Goal: Task Accomplishment & Management: Manage account settings

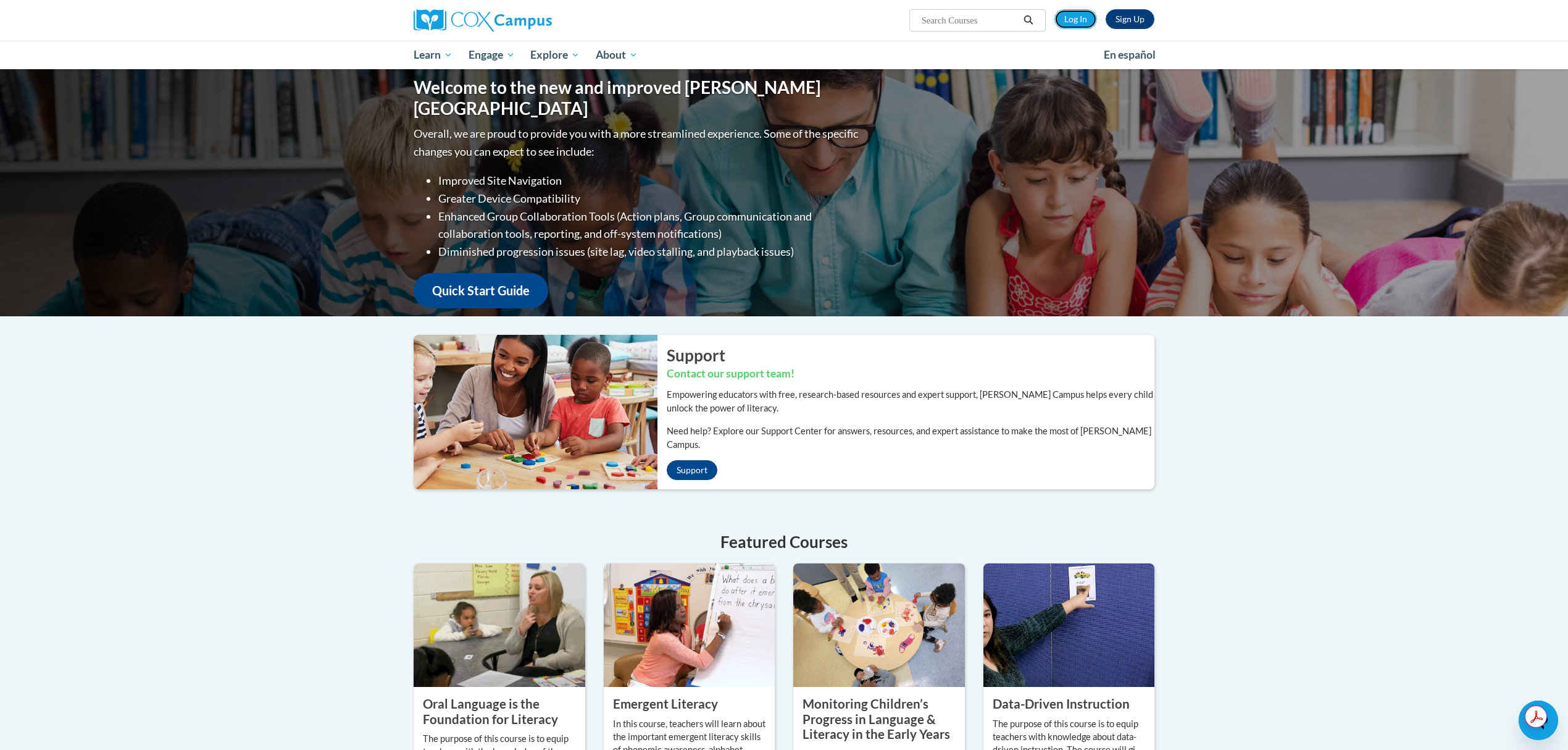
drag, startPoint x: 1080, startPoint y: 23, endPoint x: 1078, endPoint y: 37, distance: 14.1
click at [1080, 23] on link "Log In" at bounding box center [1076, 19] width 43 height 20
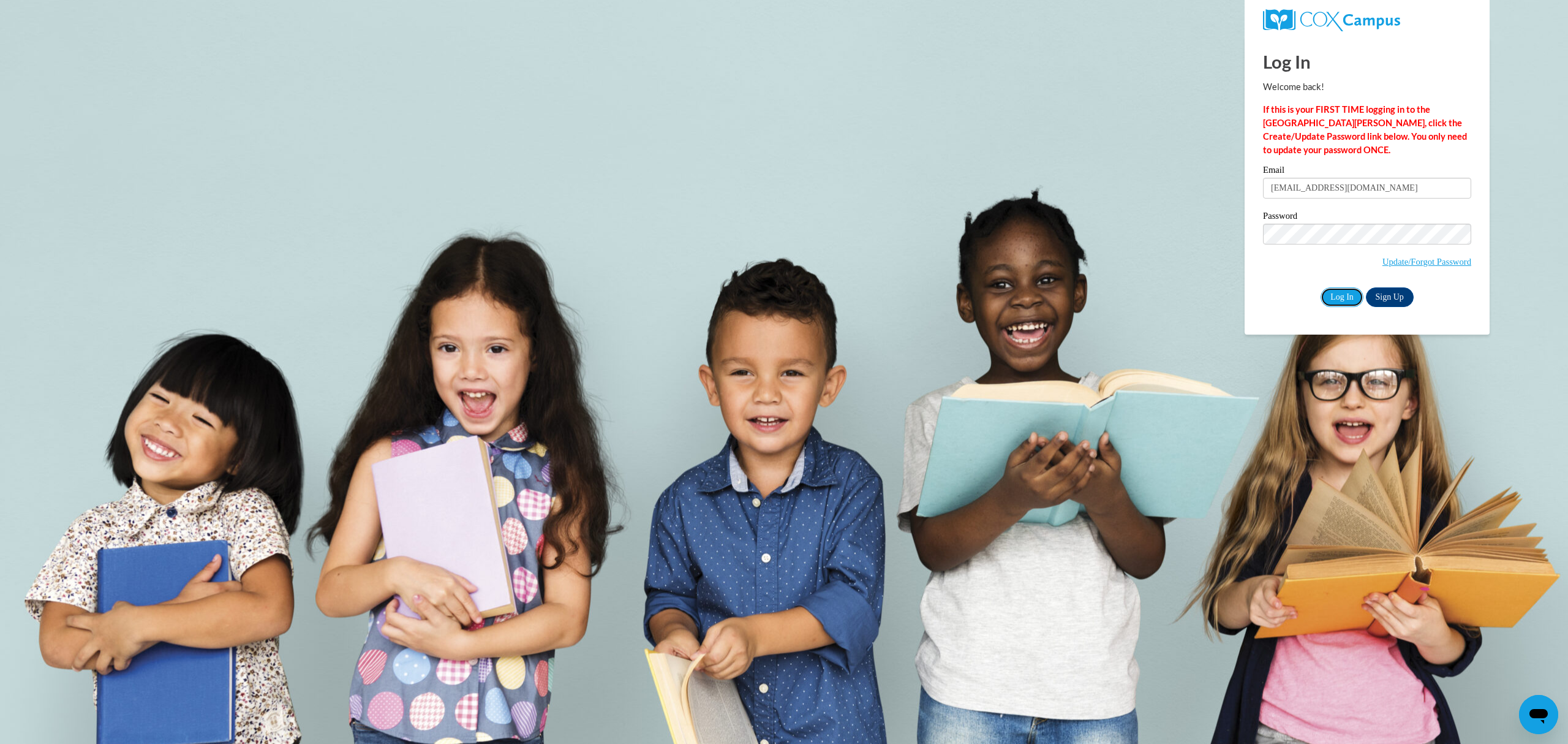
click at [1344, 303] on input "Log In" at bounding box center [1342, 297] width 43 height 20
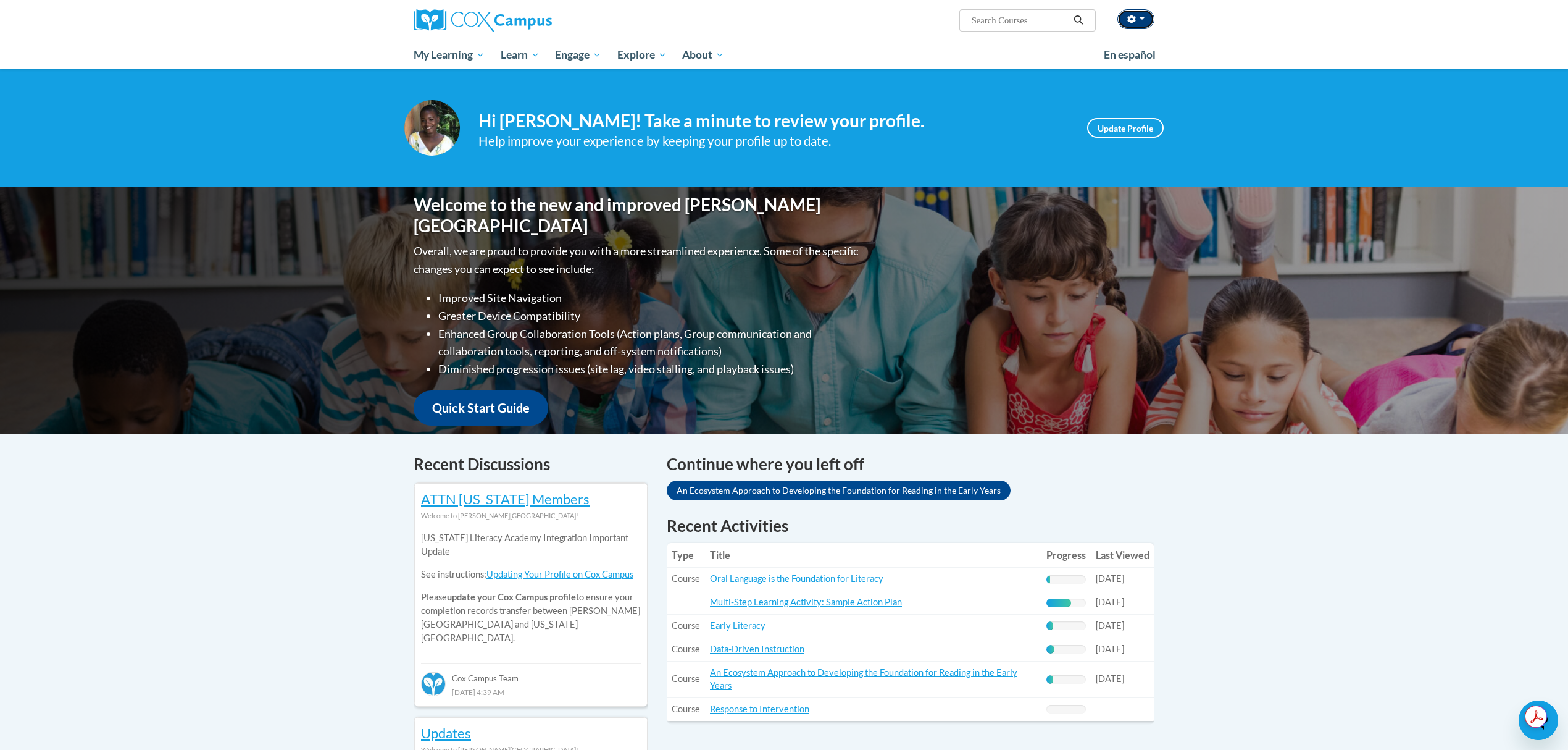
click at [1144, 23] on button "button" at bounding box center [1136, 19] width 37 height 20
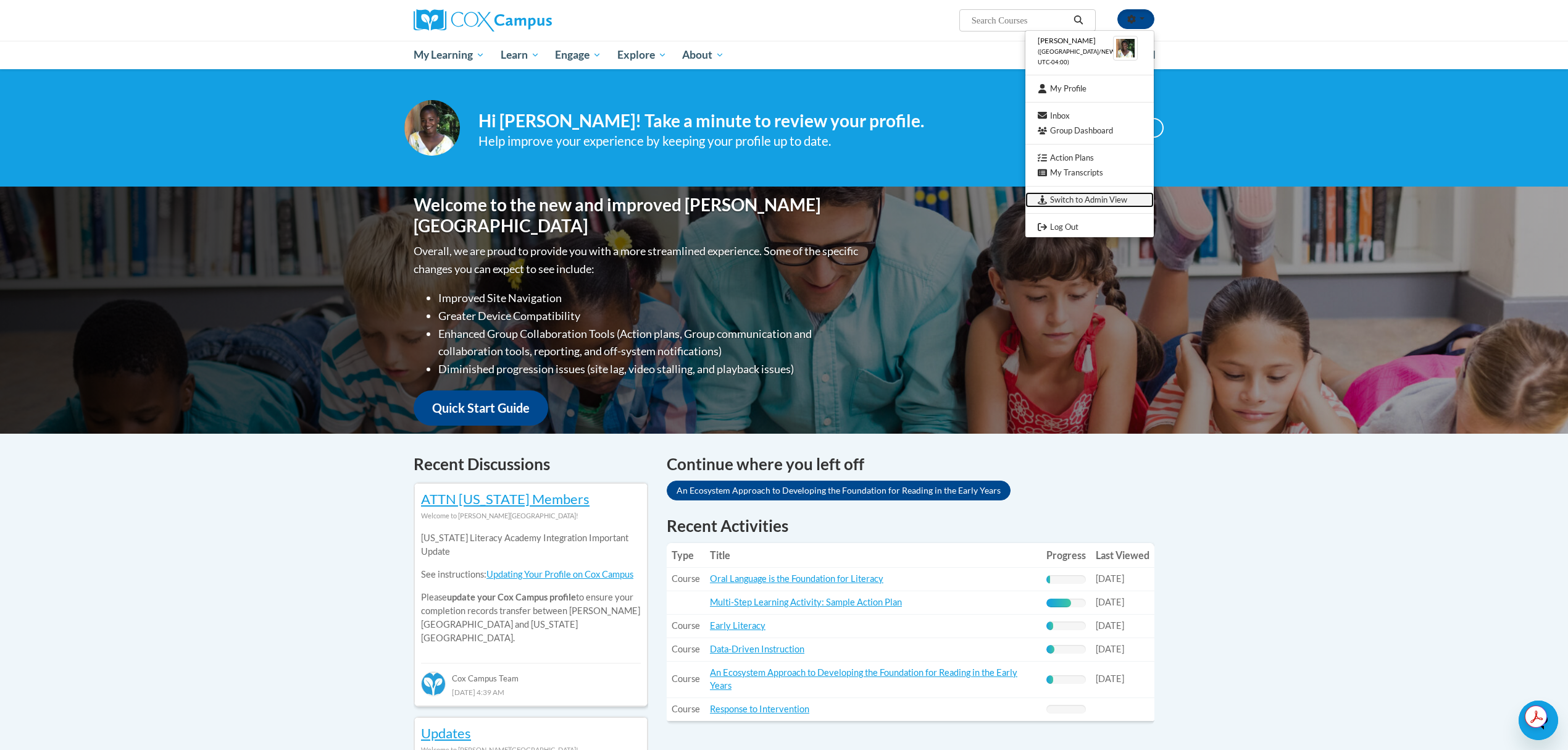
click at [1080, 193] on link "Switch to Admin View" at bounding box center [1089, 199] width 128 height 16
